Goal: Find specific page/section: Find specific page/section

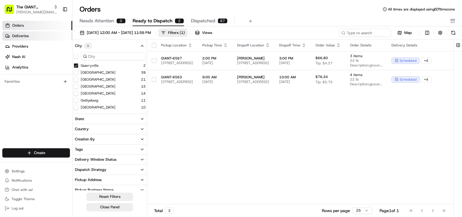
click at [44, 36] on link "Deliveries" at bounding box center [37, 35] width 70 height 9
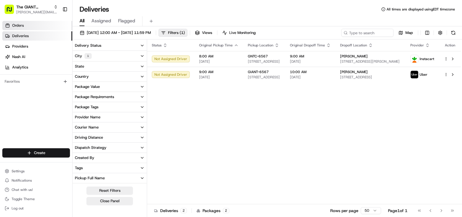
click at [35, 26] on link "Orders" at bounding box center [37, 25] width 70 height 9
